Goal: Navigation & Orientation: Go to known website

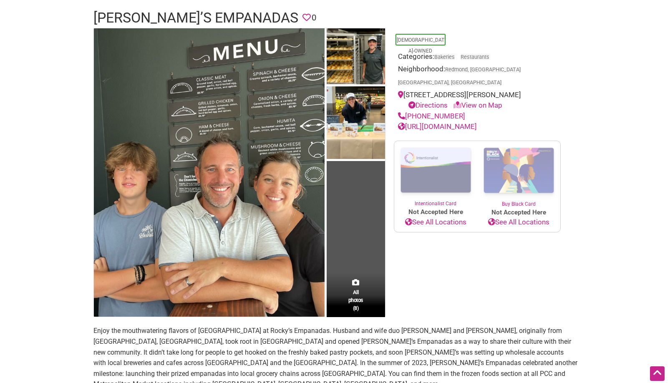
scroll to position [43, 0]
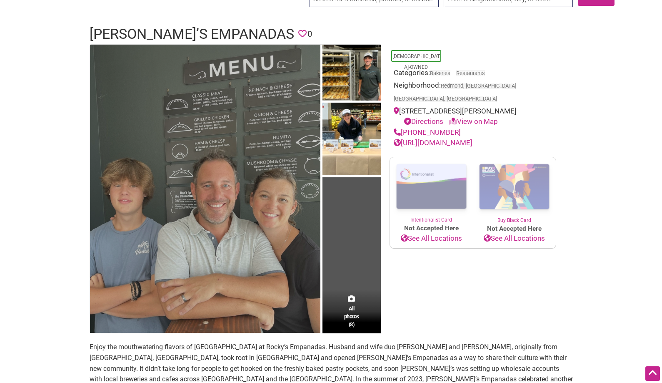
click at [292, 206] on img at bounding box center [205, 189] width 231 height 288
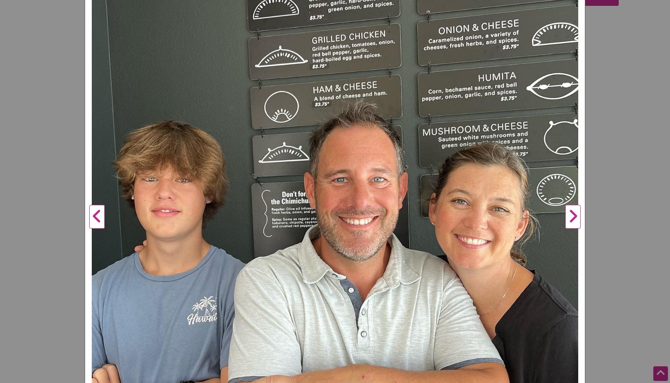
scroll to position [250, 0]
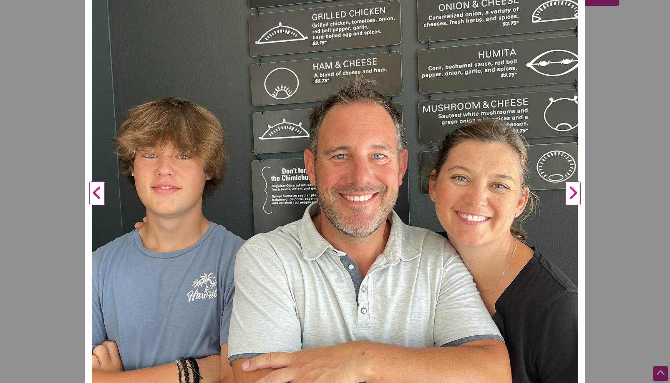
click at [569, 192] on button "Next" at bounding box center [572, 194] width 23 height 670
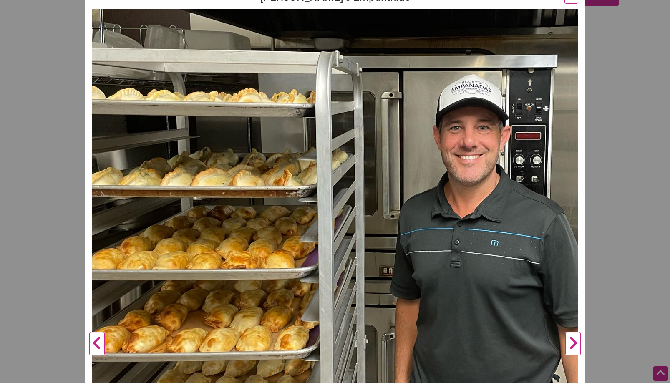
scroll to position [200, 0]
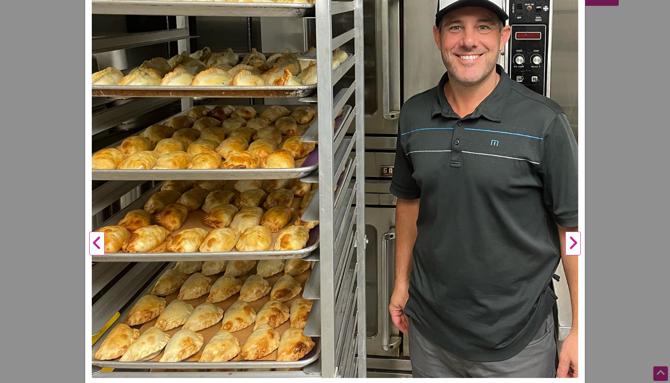
click at [567, 251] on button "Next" at bounding box center [572, 244] width 23 height 670
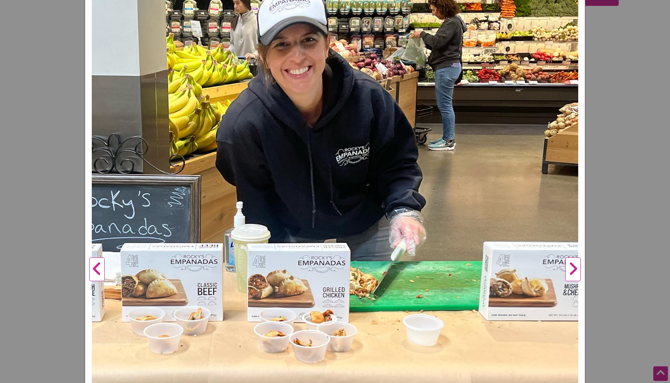
scroll to position [115, 0]
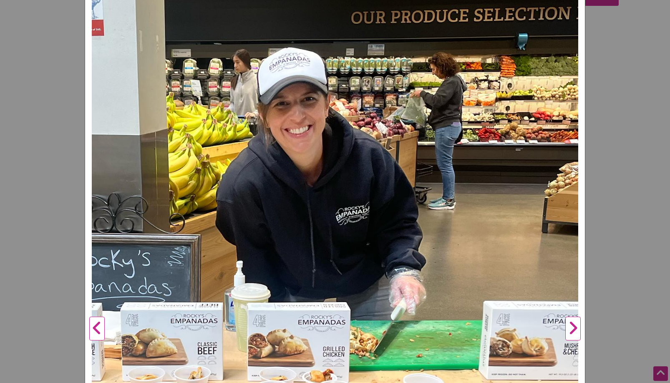
click at [573, 326] on button "Next" at bounding box center [572, 329] width 23 height 670
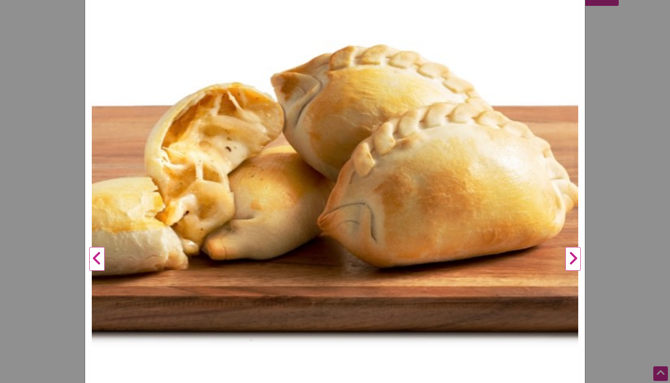
scroll to position [215, 0]
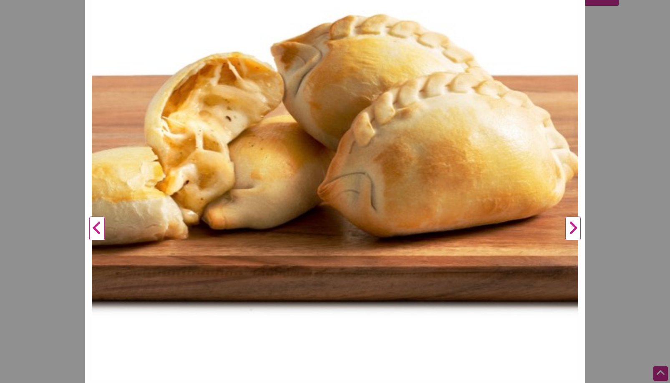
click at [567, 223] on button "Next" at bounding box center [572, 229] width 23 height 670
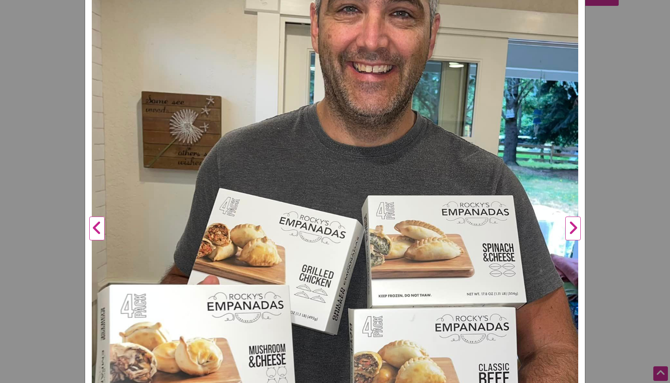
click at [572, 225] on button "Next" at bounding box center [572, 229] width 23 height 670
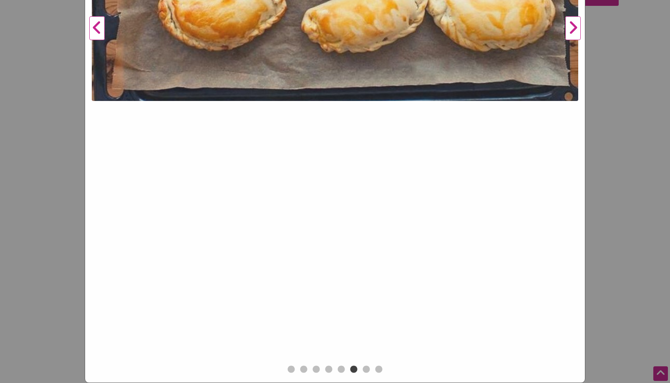
scroll to position [165, 0]
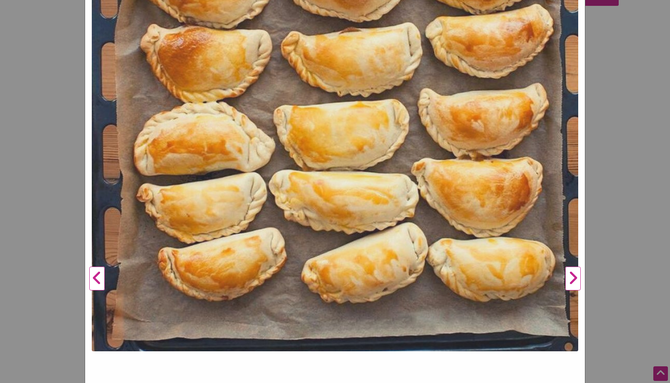
click at [567, 281] on button "Next" at bounding box center [572, 279] width 23 height 670
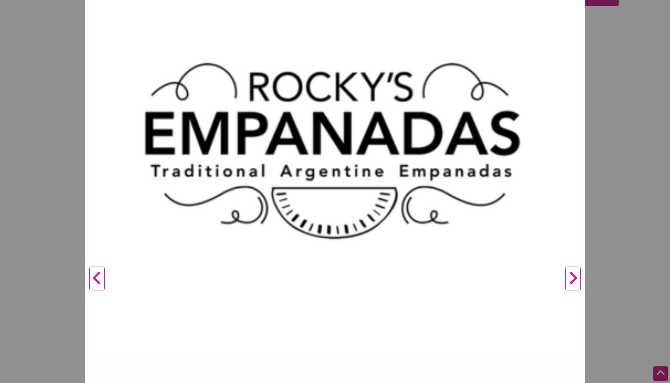
click at [565, 280] on button "Next" at bounding box center [572, 279] width 23 height 670
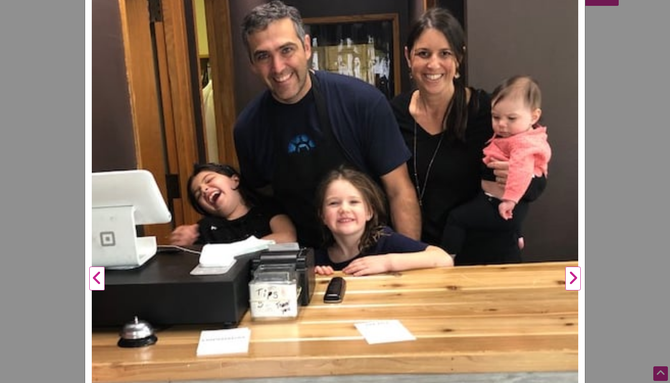
click at [566, 281] on button "Next" at bounding box center [572, 279] width 23 height 670
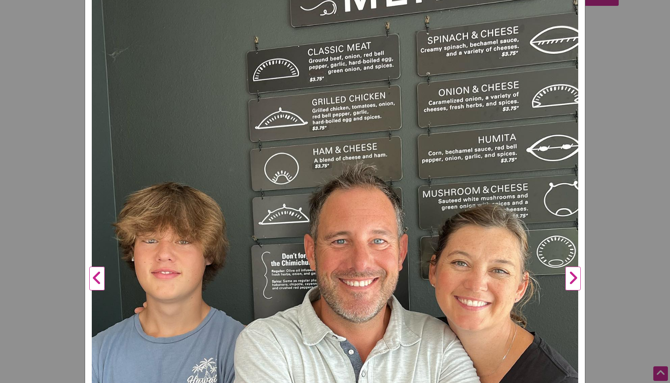
click at [566, 281] on button "Next" at bounding box center [572, 279] width 23 height 670
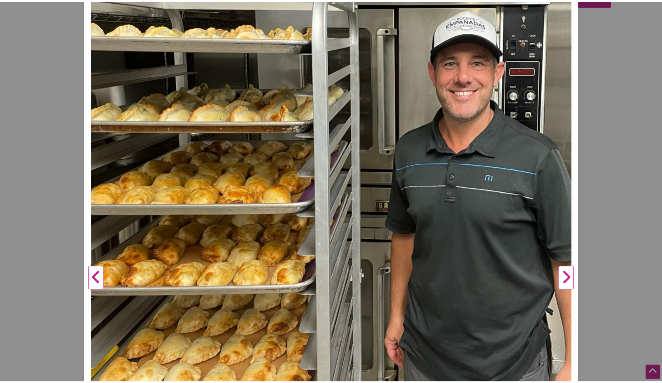
scroll to position [0, 0]
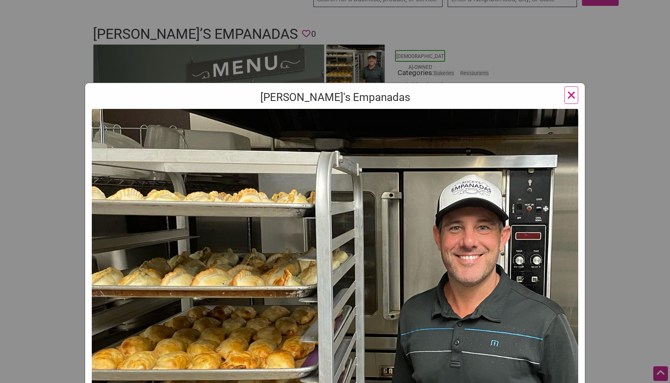
click at [569, 95] on span "×" at bounding box center [571, 95] width 9 height 20
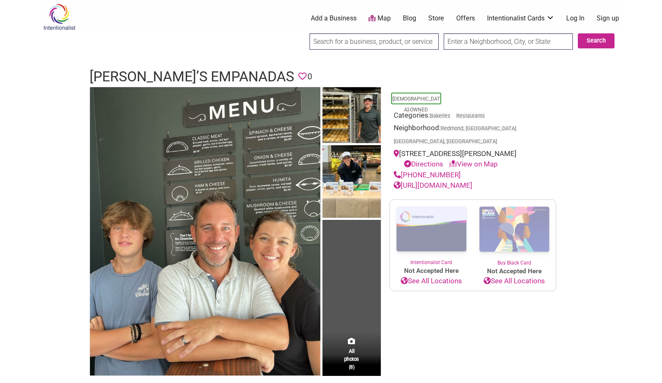
click at [57, 17] on img at bounding box center [60, 16] width 40 height 27
click at [455, 181] on link "https://rockysempanadas.com" at bounding box center [433, 185] width 79 height 8
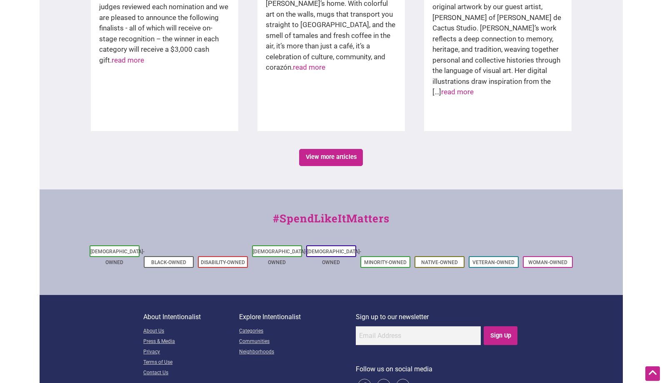
scroll to position [1398, 0]
